Goal: Information Seeking & Learning: Learn about a topic

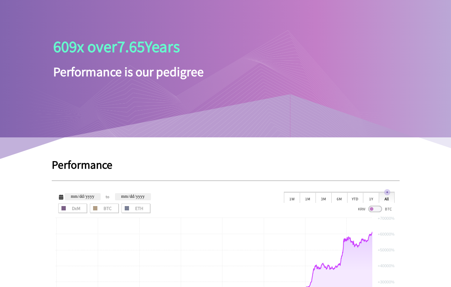
scroll to position [180, 0]
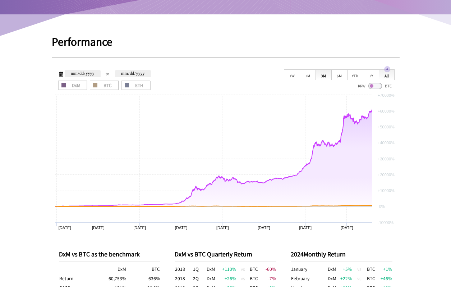
click at [326, 78] on div "3M" at bounding box center [324, 74] width 16 height 11
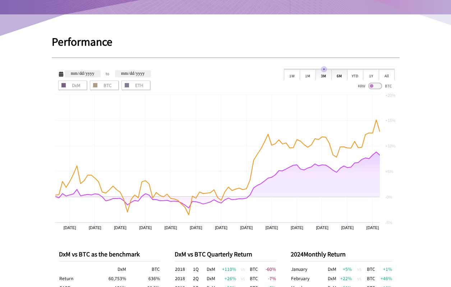
click at [338, 76] on div "6M" at bounding box center [340, 74] width 16 height 11
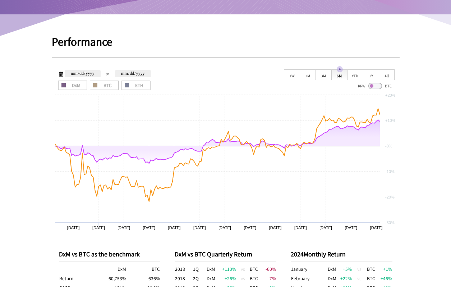
click at [343, 76] on div "6M" at bounding box center [340, 74] width 16 height 11
click at [345, 76] on div "6M" at bounding box center [340, 74] width 16 height 11
click at [350, 73] on div "YTD" at bounding box center [355, 74] width 16 height 11
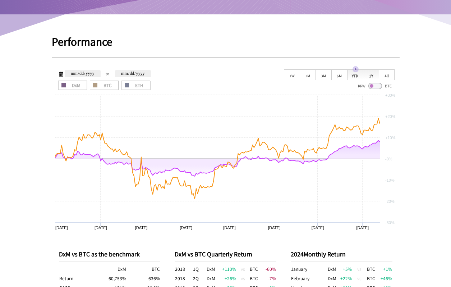
click at [369, 73] on div "1Y" at bounding box center [371, 74] width 16 height 11
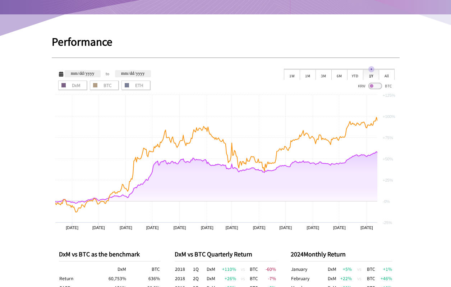
click at [390, 75] on div "All" at bounding box center [387, 74] width 16 height 11
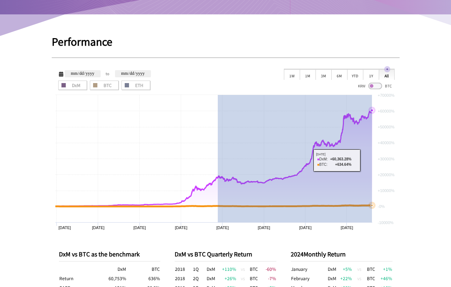
drag, startPoint x: 217, startPoint y: 163, endPoint x: 375, endPoint y: 159, distance: 158.3
click at [375, 159] on rect at bounding box center [226, 163] width 348 height 144
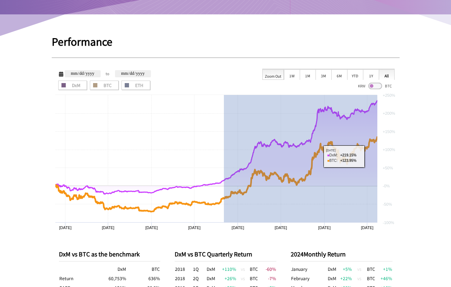
drag, startPoint x: 224, startPoint y: 157, endPoint x: 389, endPoint y: 154, distance: 165.1
click at [388, 155] on rect at bounding box center [226, 163] width 348 height 144
type input "**********"
